Goal: Task Accomplishment & Management: Use online tool/utility

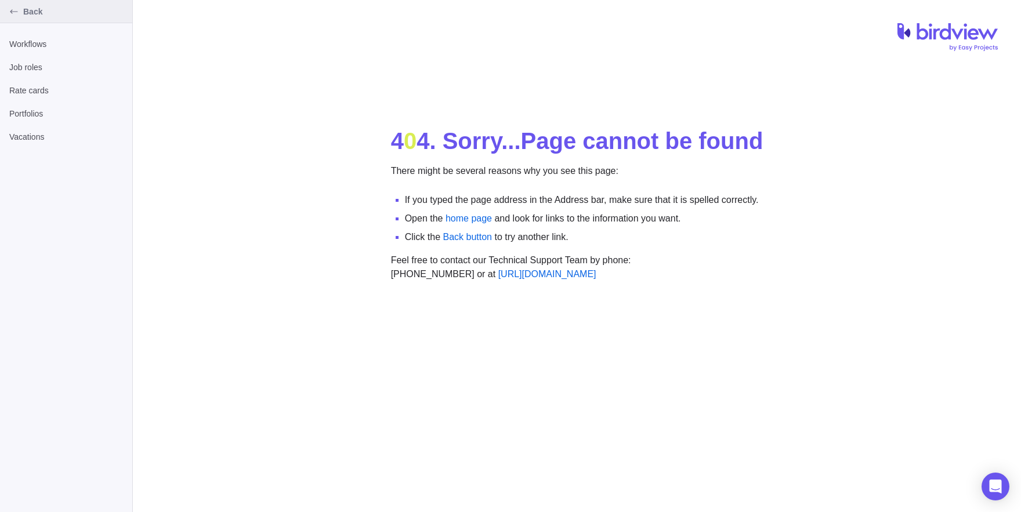
click at [8, 15] on div "Back" at bounding box center [14, 11] width 19 height 19
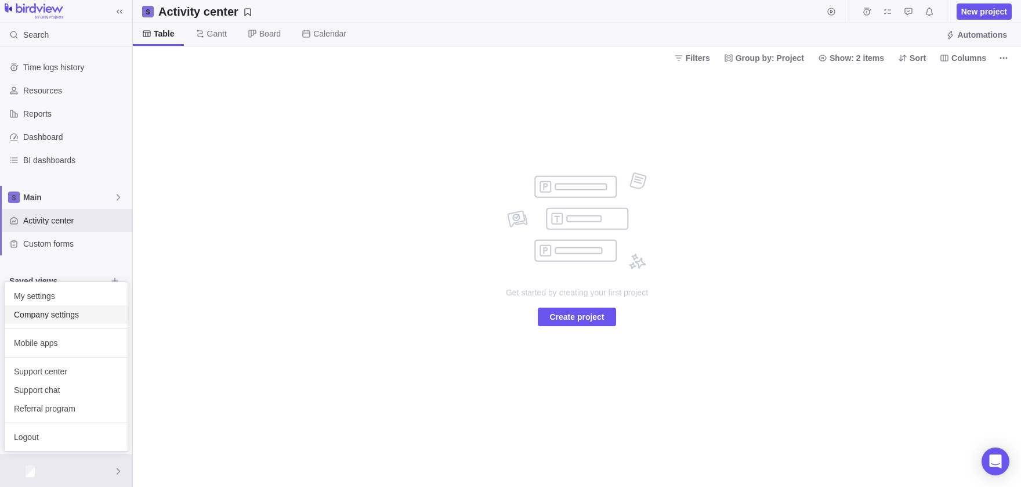
click at [34, 323] on div "Company settings" at bounding box center [66, 314] width 123 height 19
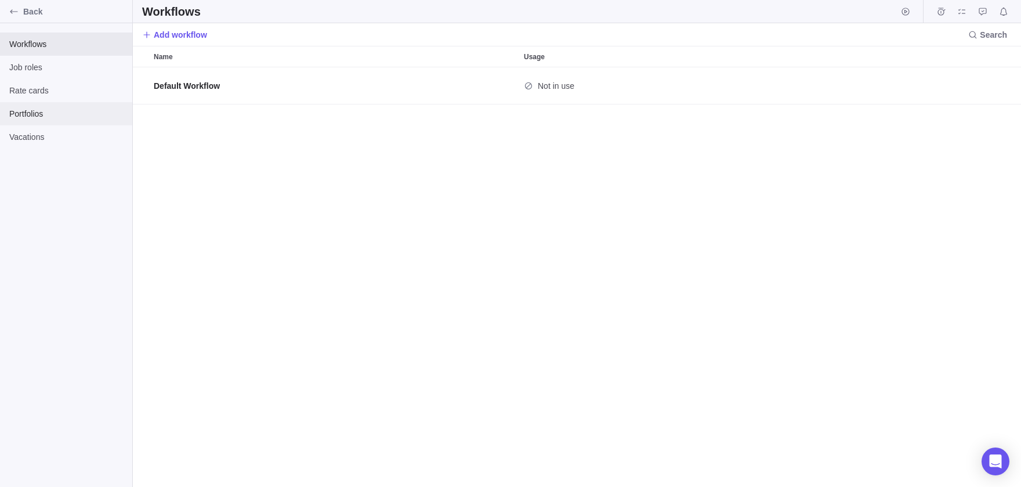
scroll to position [419, 888]
click at [4, 8] on div "Back" at bounding box center [66, 11] width 132 height 23
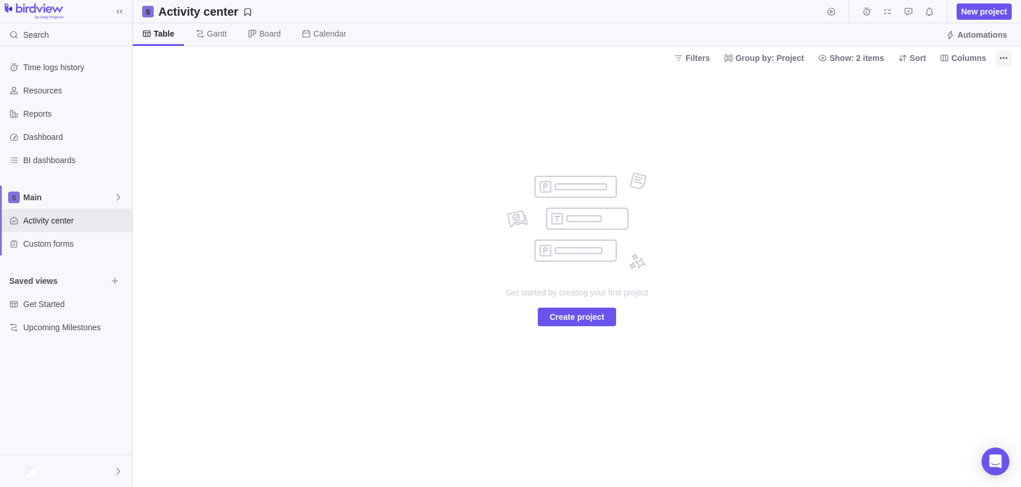
click at [1003, 57] on icon "More actions" at bounding box center [1003, 57] width 9 height 9
click at [734, 128] on body "Search Time logs history Resources Reports Dashboard BI dashboards Main Activit…" at bounding box center [510, 243] width 1021 height 487
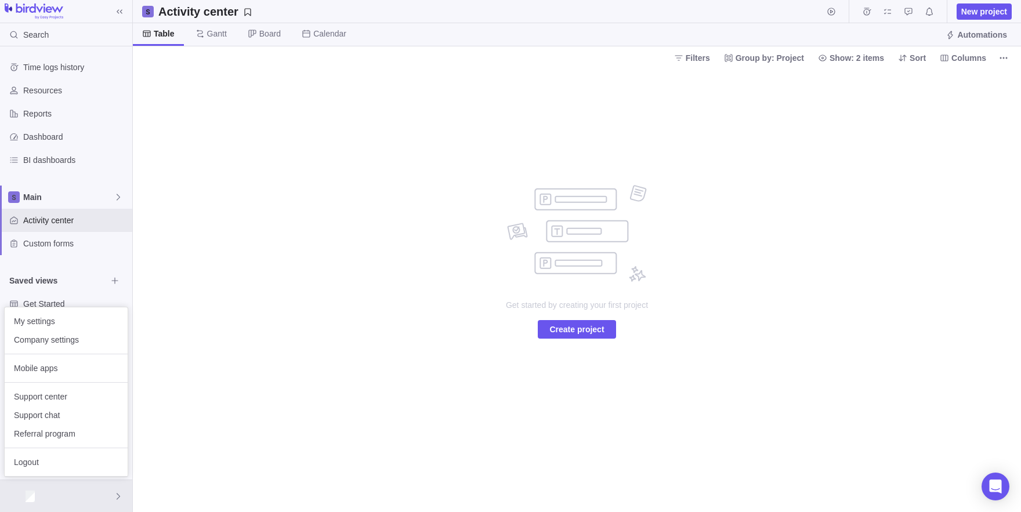
click at [195, 341] on body "Search Time logs history Resources Reports Dashboard BI dashboards Main Activit…" at bounding box center [510, 256] width 1021 height 512
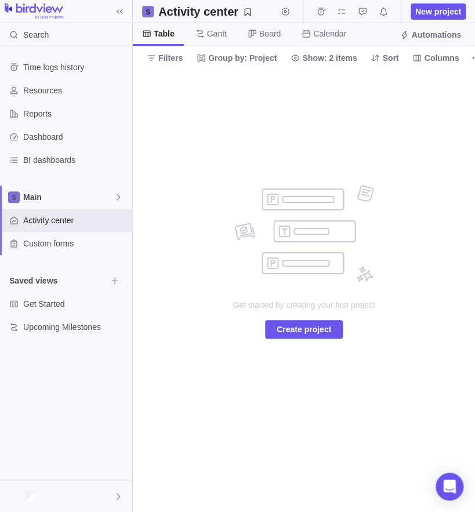
scroll to position [306, 0]
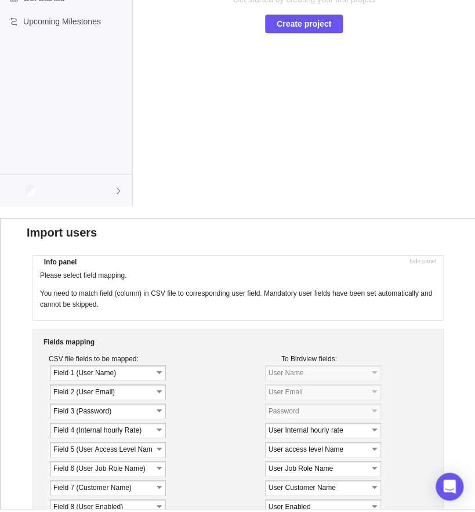
click at [383, 382] on td at bounding box center [404, 373] width 45 height 18
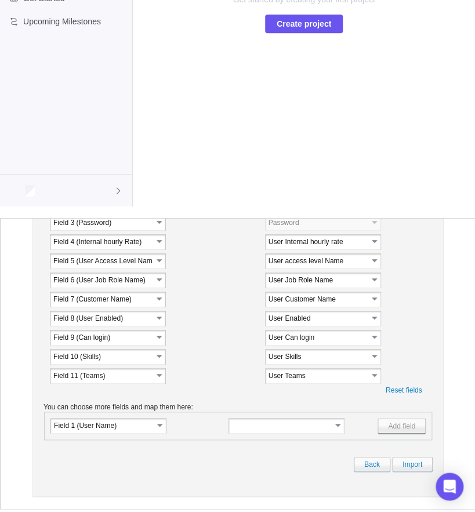
click at [323, 311] on td "User Enabled" at bounding box center [317, 317] width 104 height 13
click at [419, 464] on link "Import" at bounding box center [412, 464] width 41 height 15
click at [412, 460] on link "Import" at bounding box center [412, 464] width 41 height 15
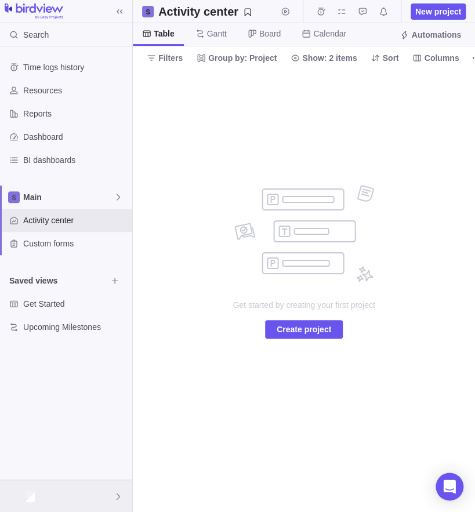
click at [71, 494] on div at bounding box center [66, 496] width 132 height 32
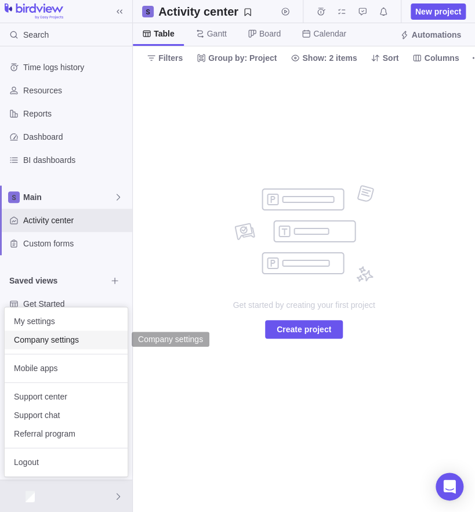
click at [73, 339] on span "Company settings" at bounding box center [66, 340] width 104 height 12
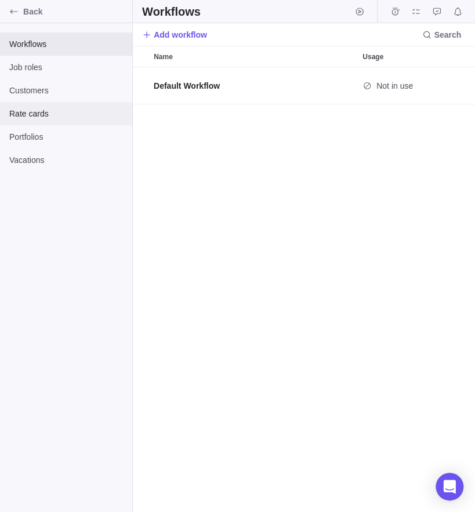
scroll to position [445, 342]
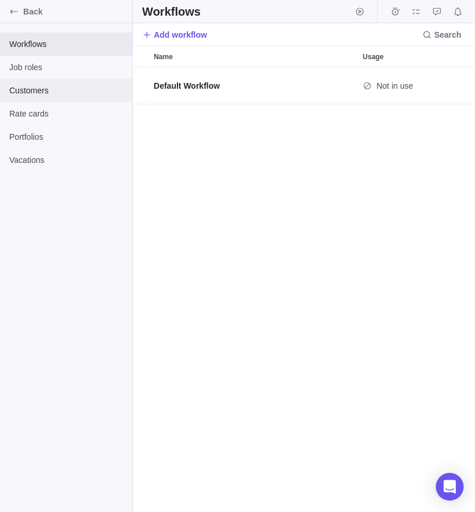
click at [45, 102] on div "Customers" at bounding box center [66, 90] width 132 height 23
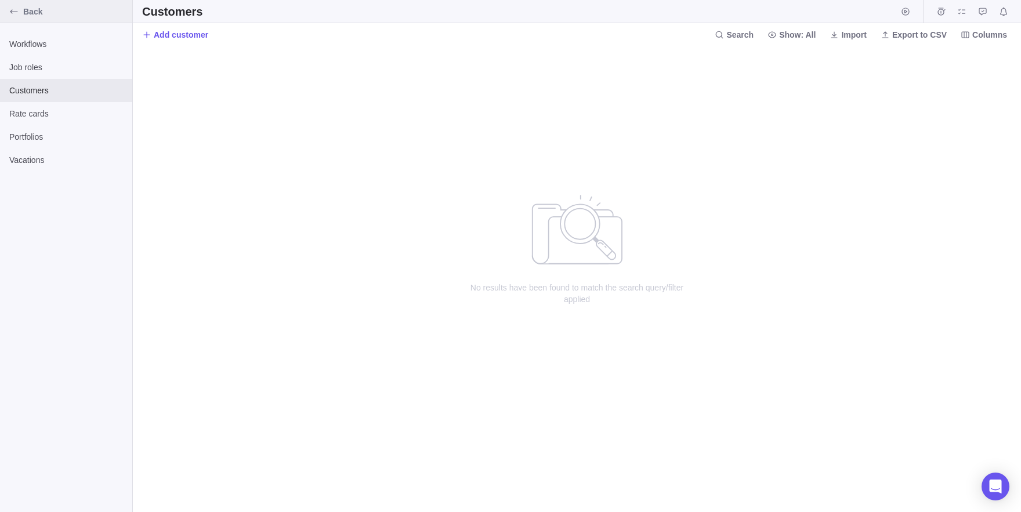
click at [7, 20] on div "Back" at bounding box center [14, 11] width 19 height 19
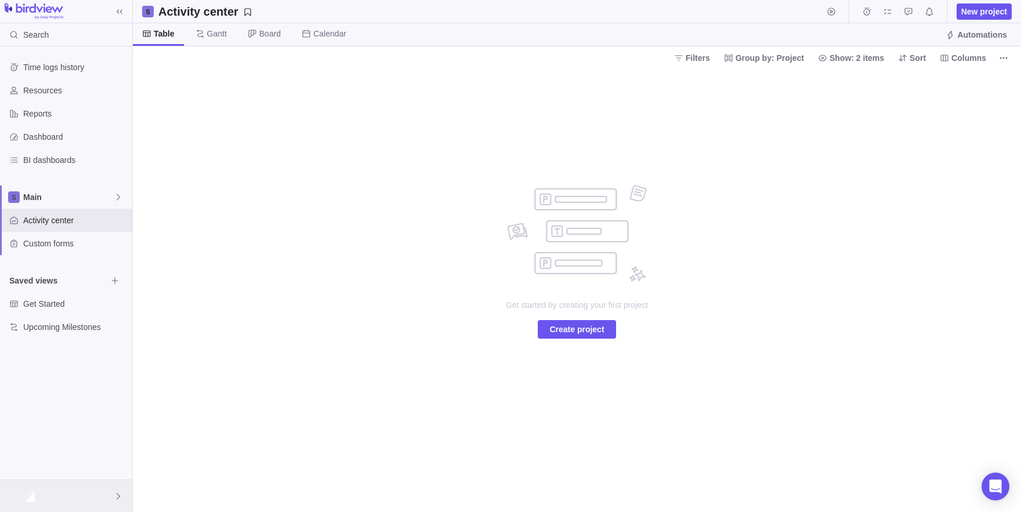
click at [31, 504] on div at bounding box center [66, 496] width 132 height 32
click at [39, 347] on div "Company settings" at bounding box center [66, 340] width 123 height 19
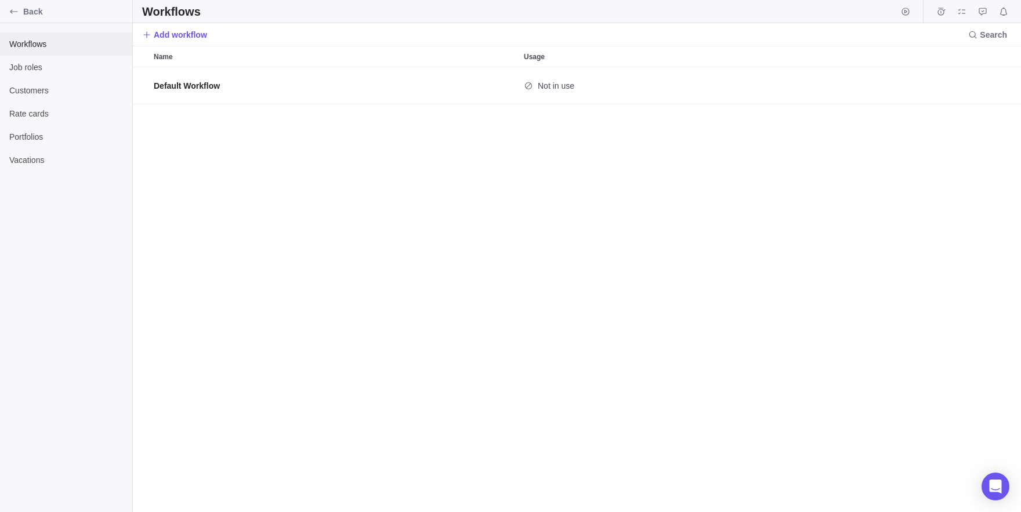
scroll to position [445, 888]
click at [74, 96] on span "Customers" at bounding box center [66, 91] width 114 height 12
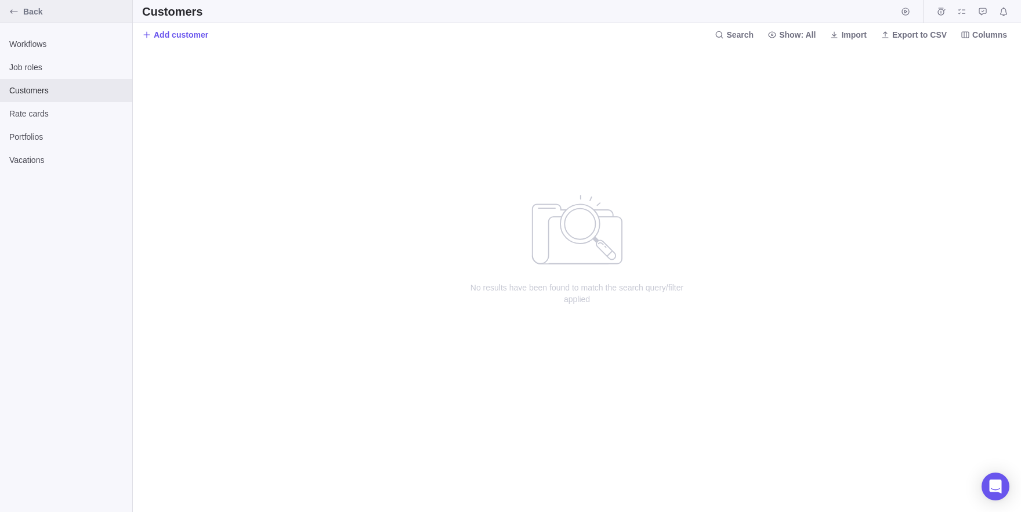
click at [20, 19] on div "Back" at bounding box center [14, 11] width 19 height 19
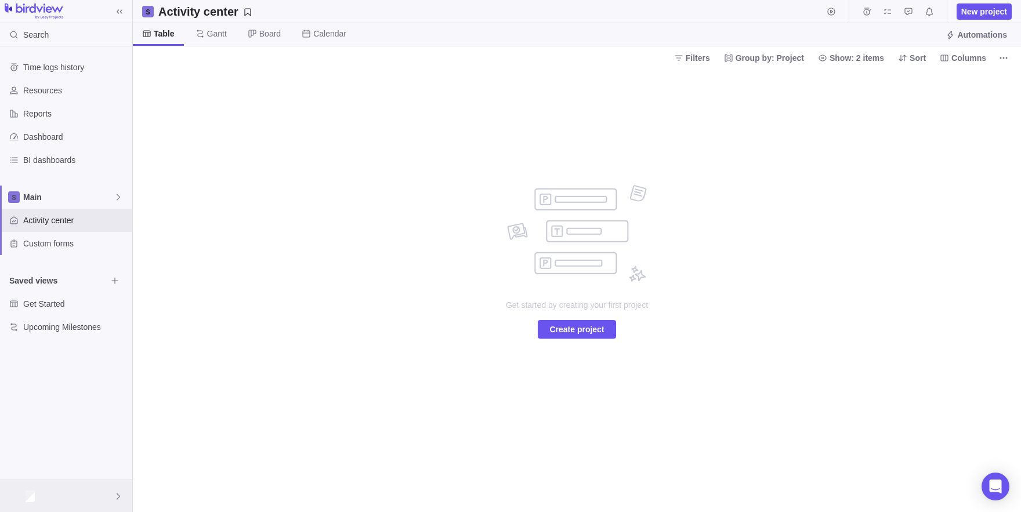
drag, startPoint x: 99, startPoint y: 491, endPoint x: 2, endPoint y: 499, distance: 97.2
click at [2, 499] on div at bounding box center [66, 496] width 132 height 32
click at [40, 344] on span "Company settings" at bounding box center [66, 340] width 104 height 12
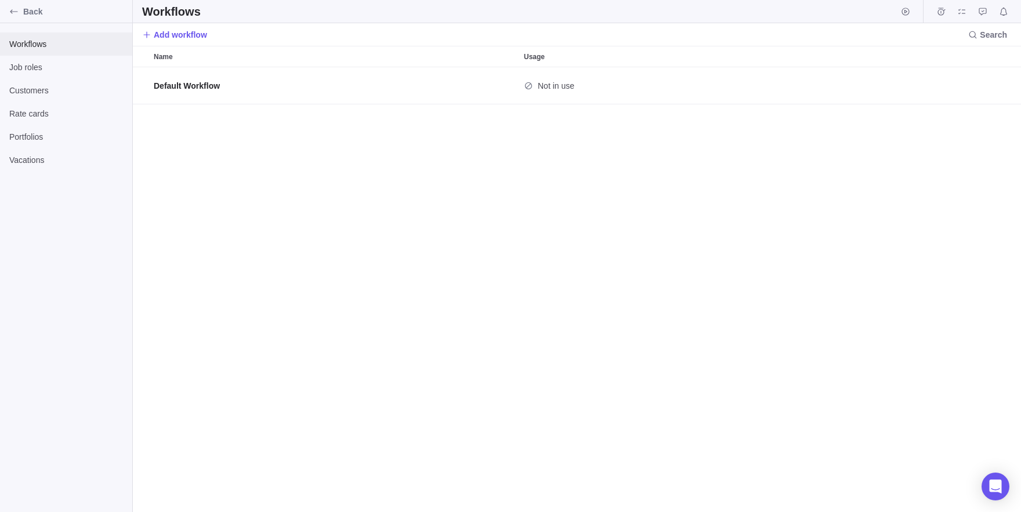
scroll to position [445, 888]
click at [38, 85] on div "Customers" at bounding box center [66, 90] width 132 height 23
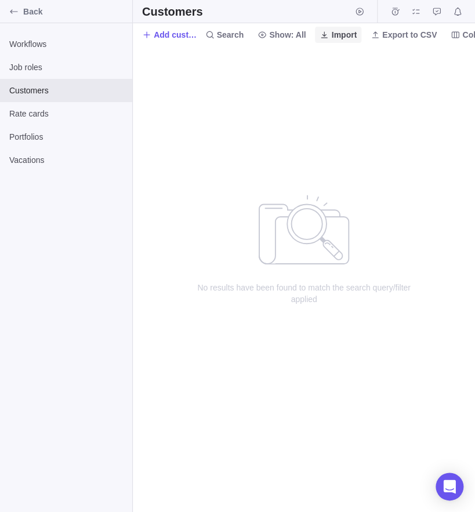
click at [355, 38] on span "Import" at bounding box center [344, 35] width 26 height 12
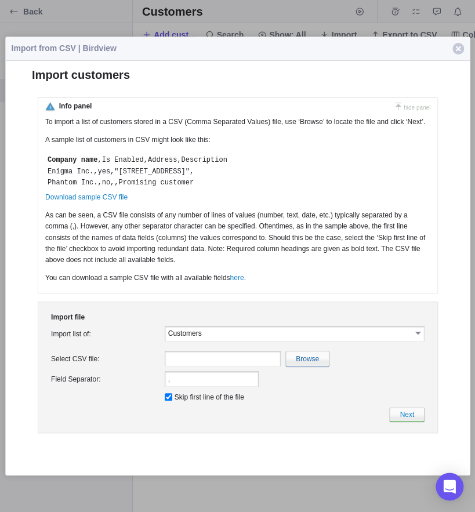
click at [216, 338] on input "Customers" at bounding box center [289, 333] width 243 height 10
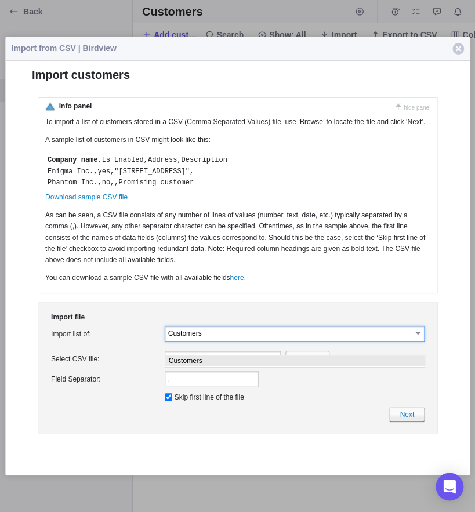
click at [216, 338] on input "Customers" at bounding box center [289, 333] width 243 height 10
click at [457, 50] on span "button" at bounding box center [458, 49] width 12 height 12
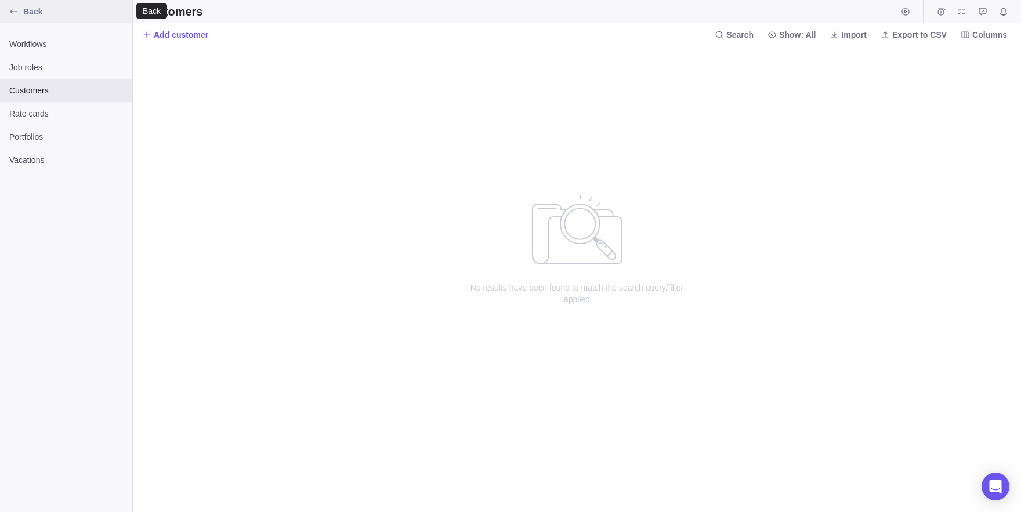
click at [9, 12] on div "Back" at bounding box center [14, 11] width 19 height 19
